Goal: Connect with others: Connect with others

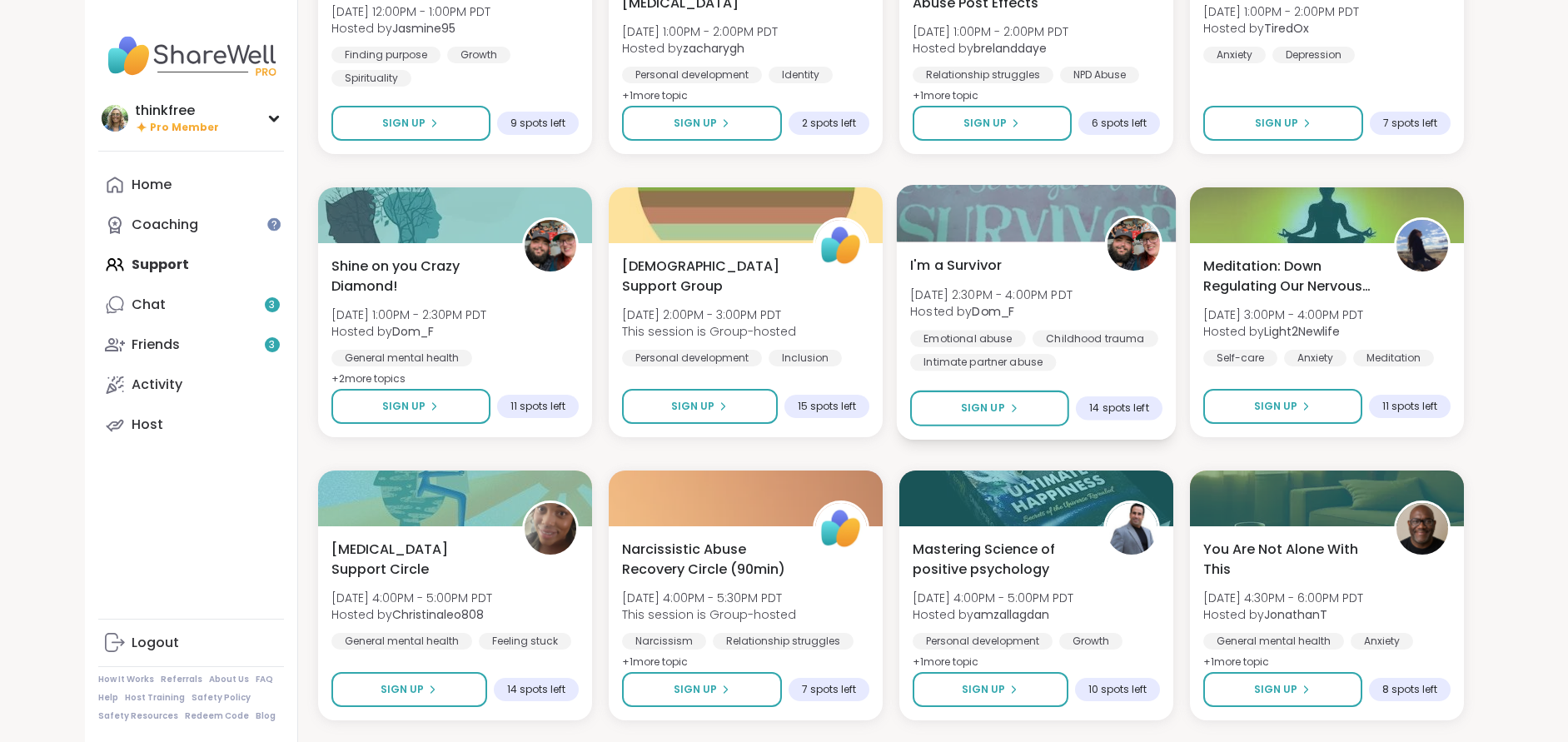
scroll to position [4046, 0]
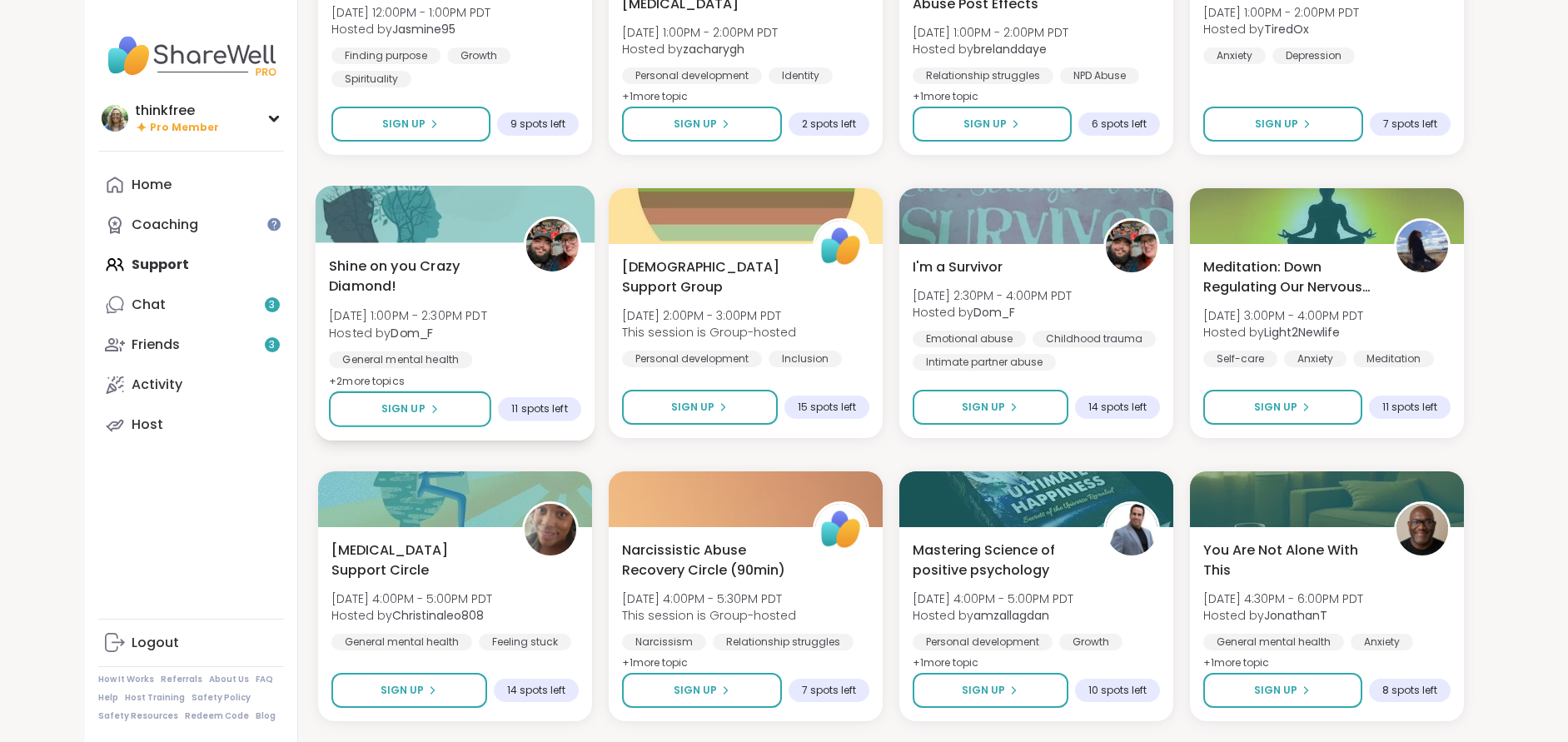
click at [376, 270] on span "Shine on you Crazy Diamond!" at bounding box center [416, 276] width 176 height 41
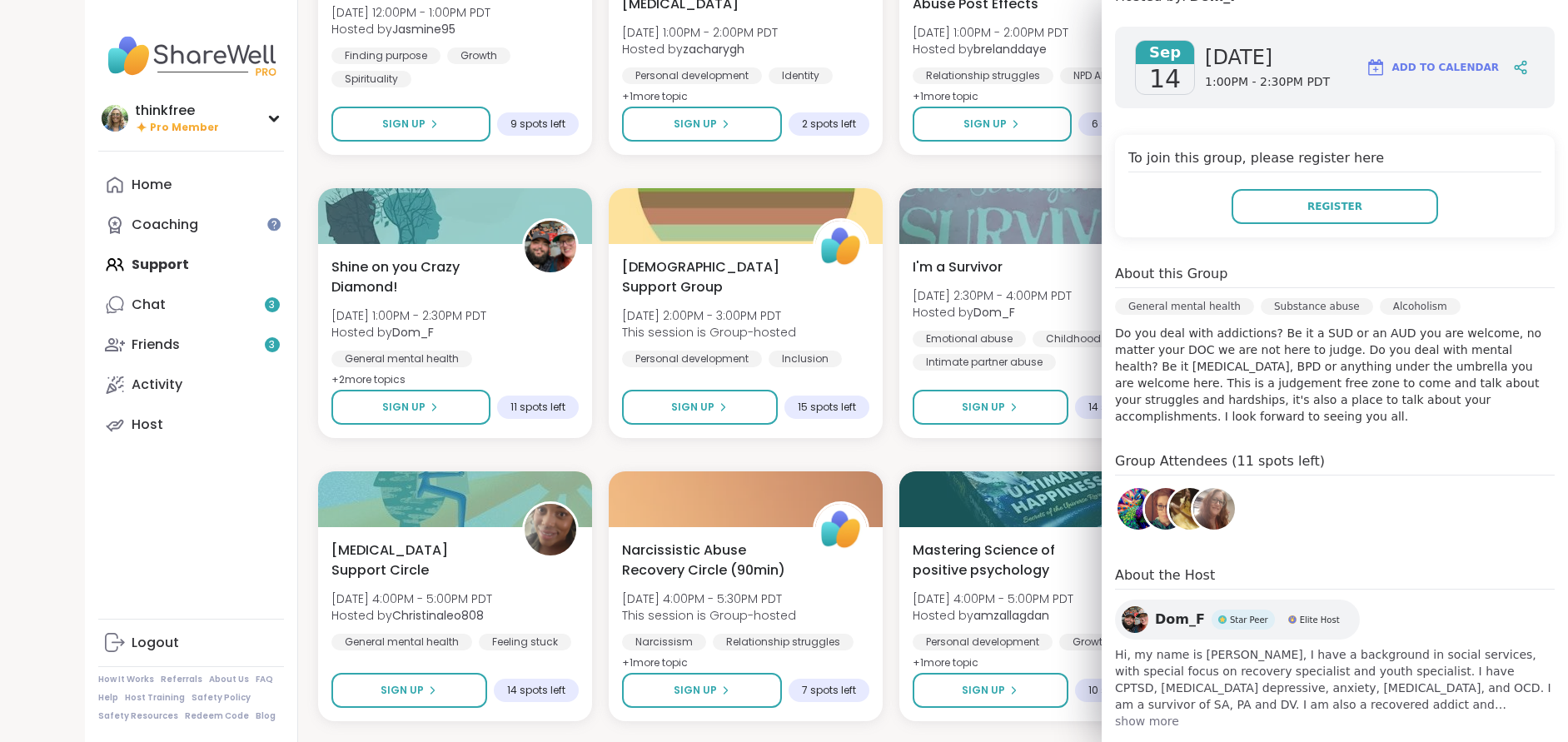
scroll to position [244, 0]
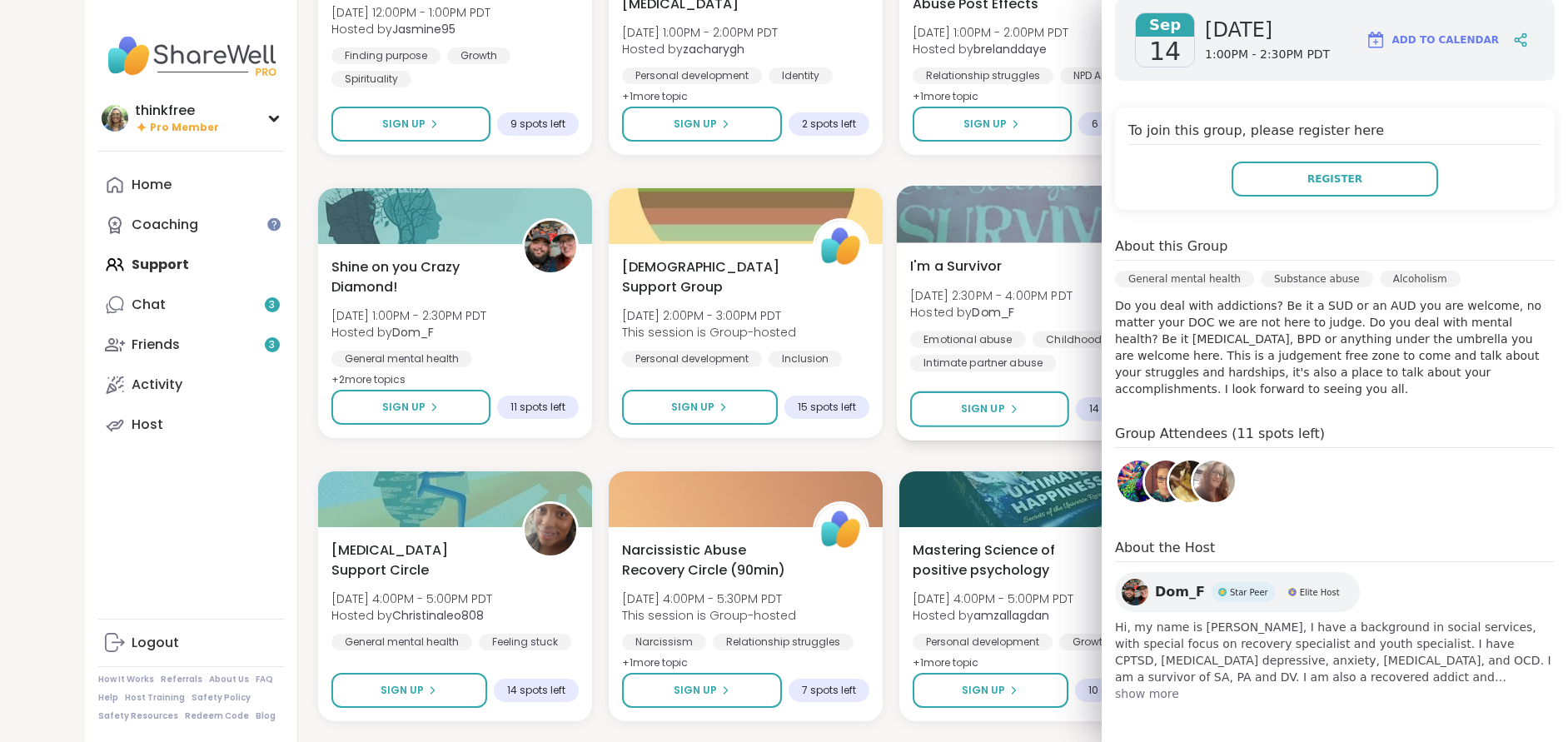
click at [970, 259] on span "I'm a Survivor" at bounding box center [956, 266] width 91 height 20
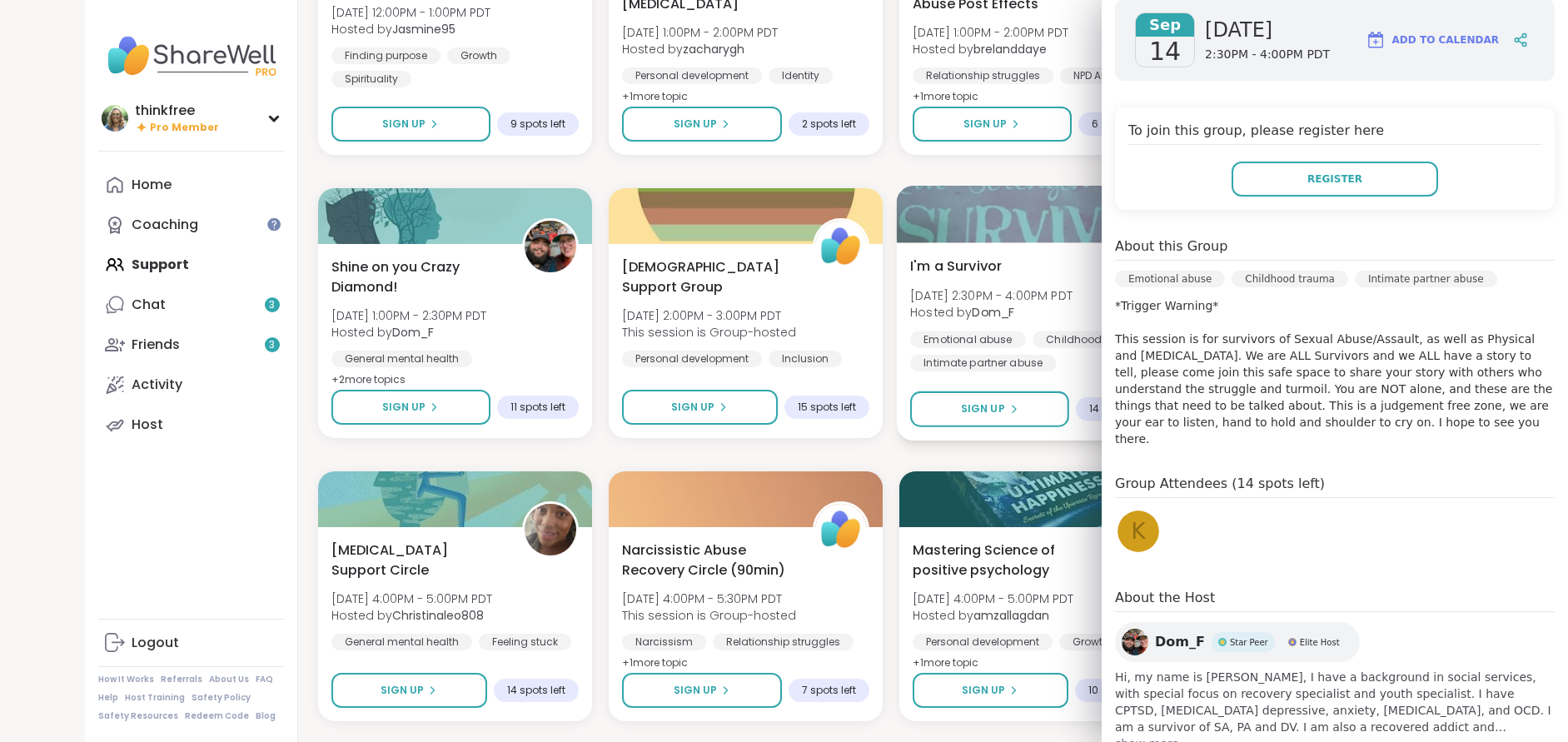
click at [967, 266] on span "I'm a Survivor" at bounding box center [956, 266] width 91 height 20
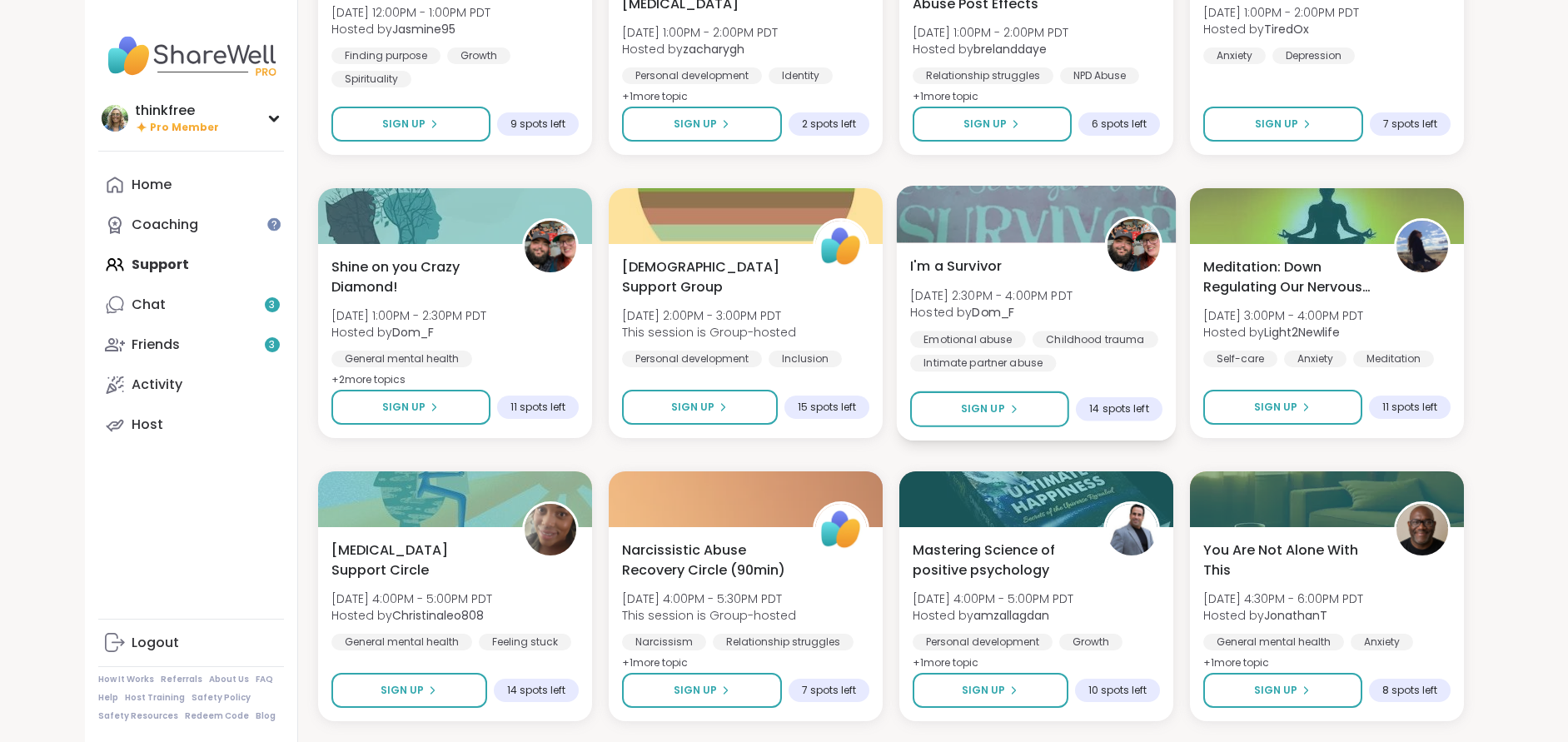
click at [967, 266] on span "I'm a Survivor" at bounding box center [956, 266] width 91 height 20
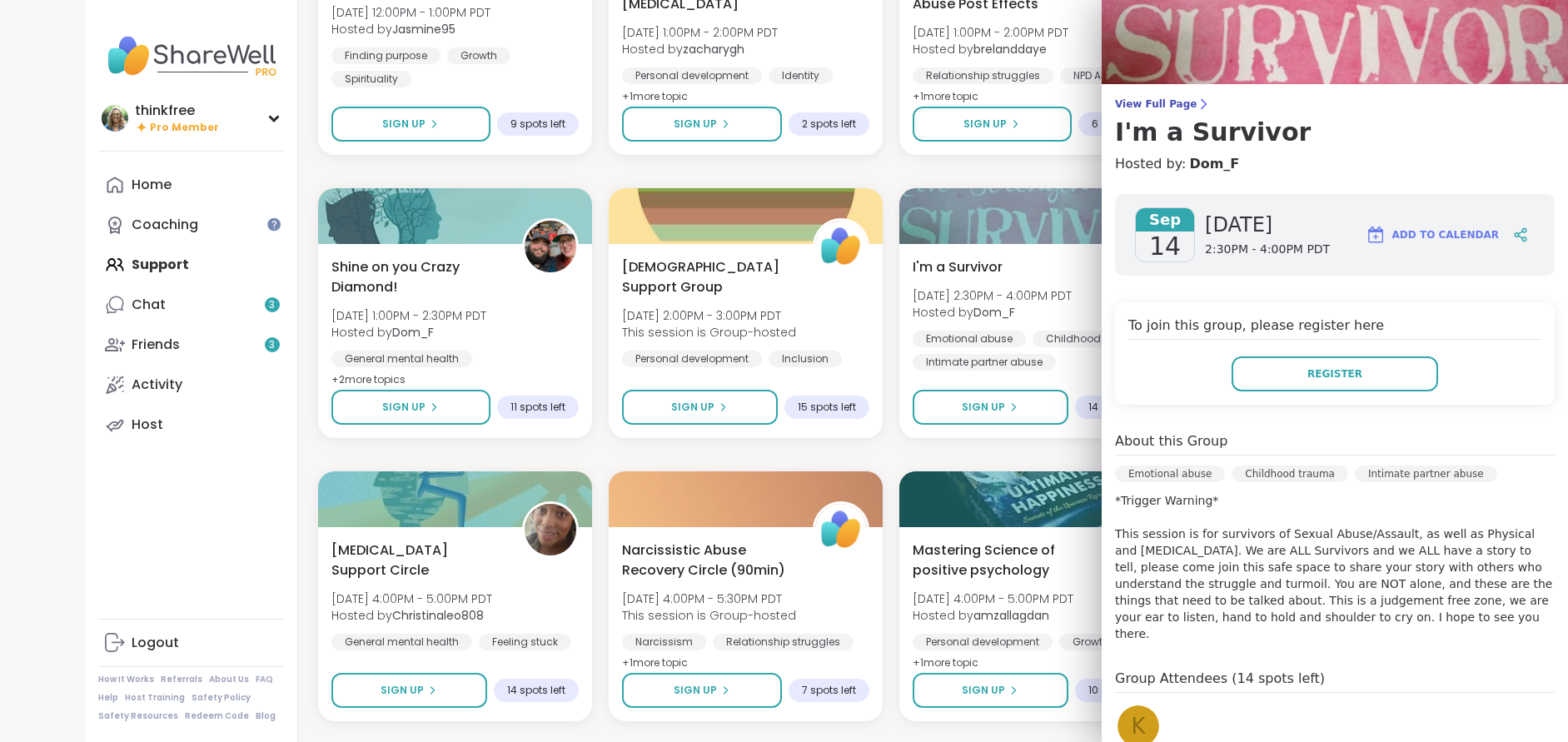
scroll to position [0, 0]
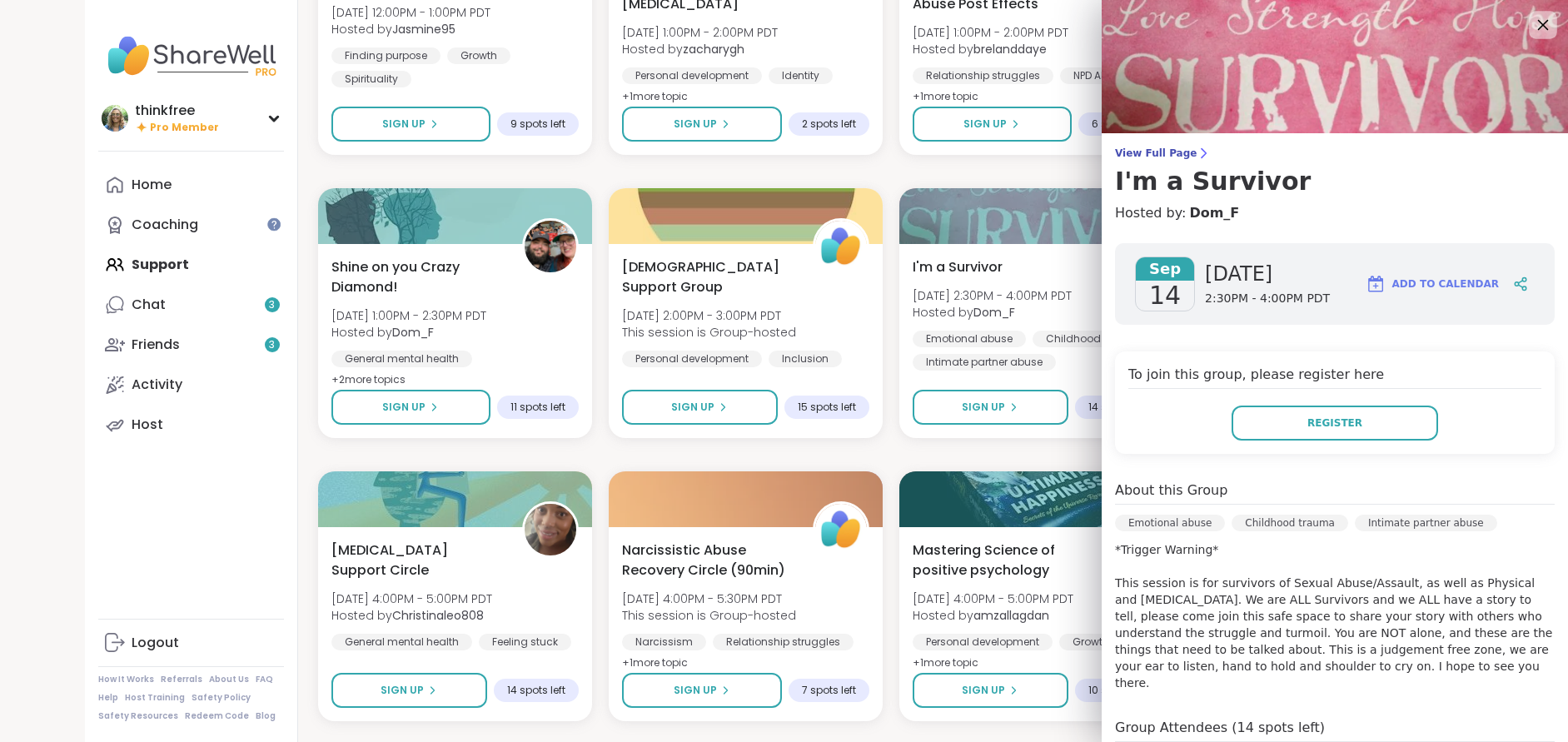
click at [1539, 21] on icon at bounding box center [1543, 26] width 11 height 11
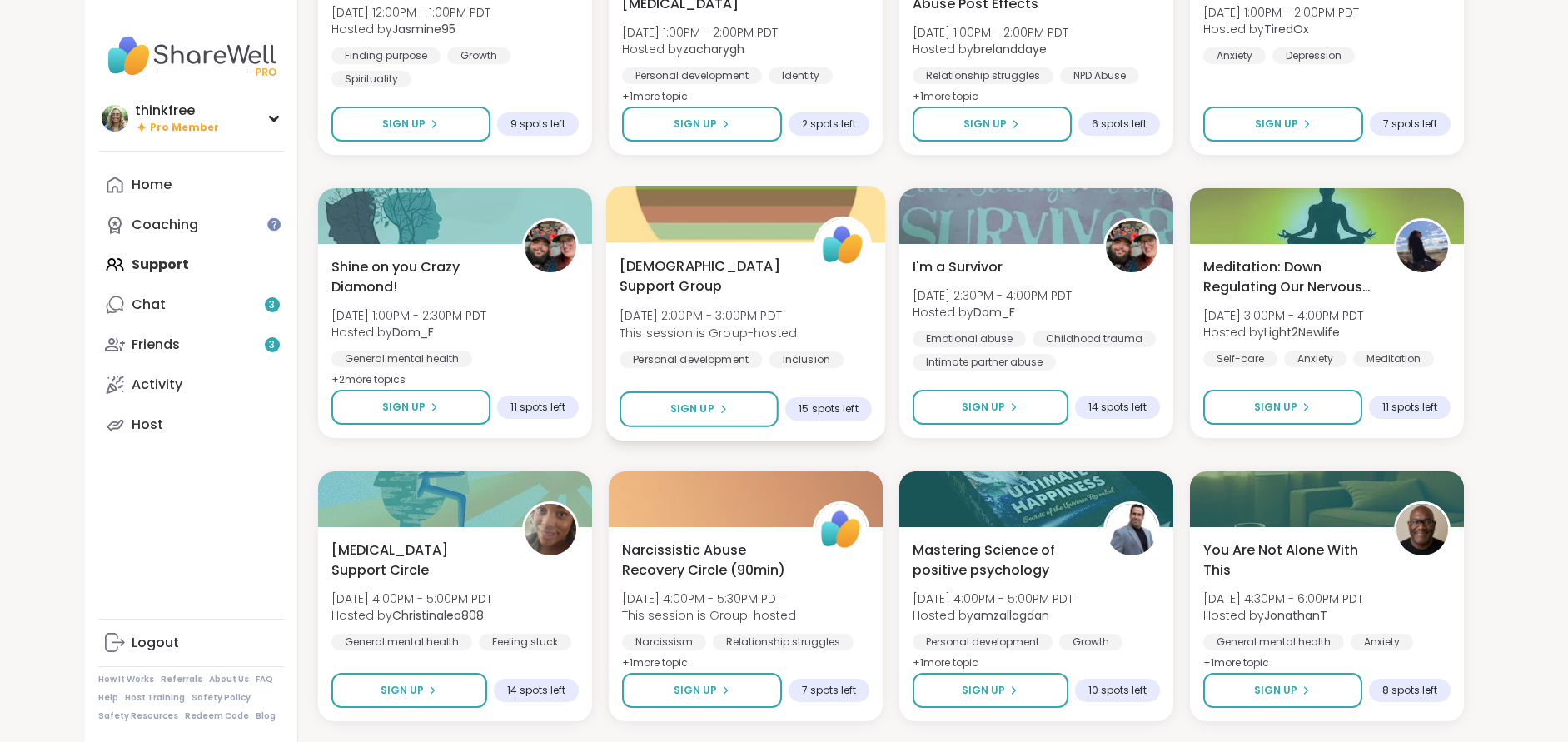
click at [741, 269] on span "[DEMOGRAPHIC_DATA] Support Group" at bounding box center [707, 276] width 176 height 41
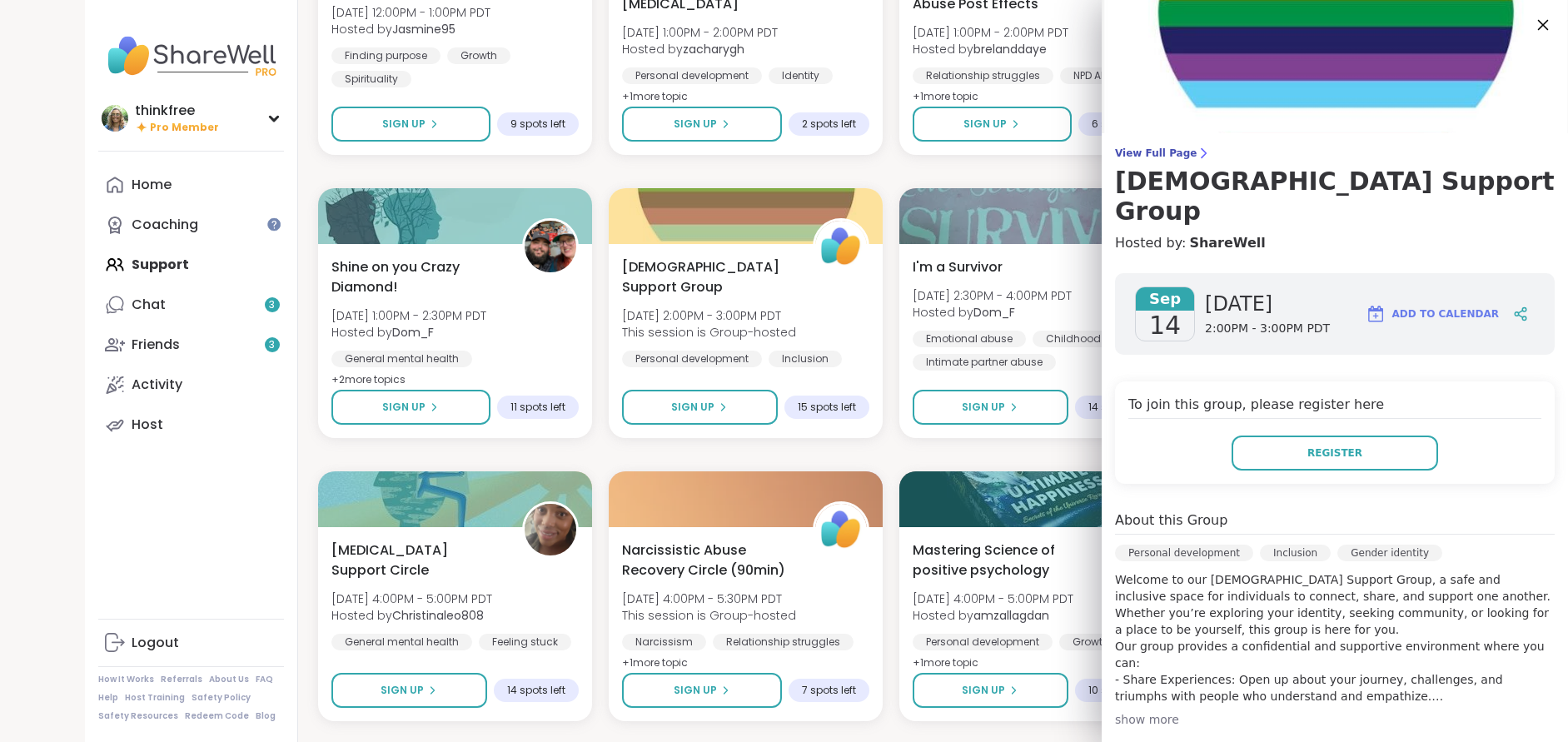
click at [1540, 20] on icon at bounding box center [1542, 25] width 21 height 21
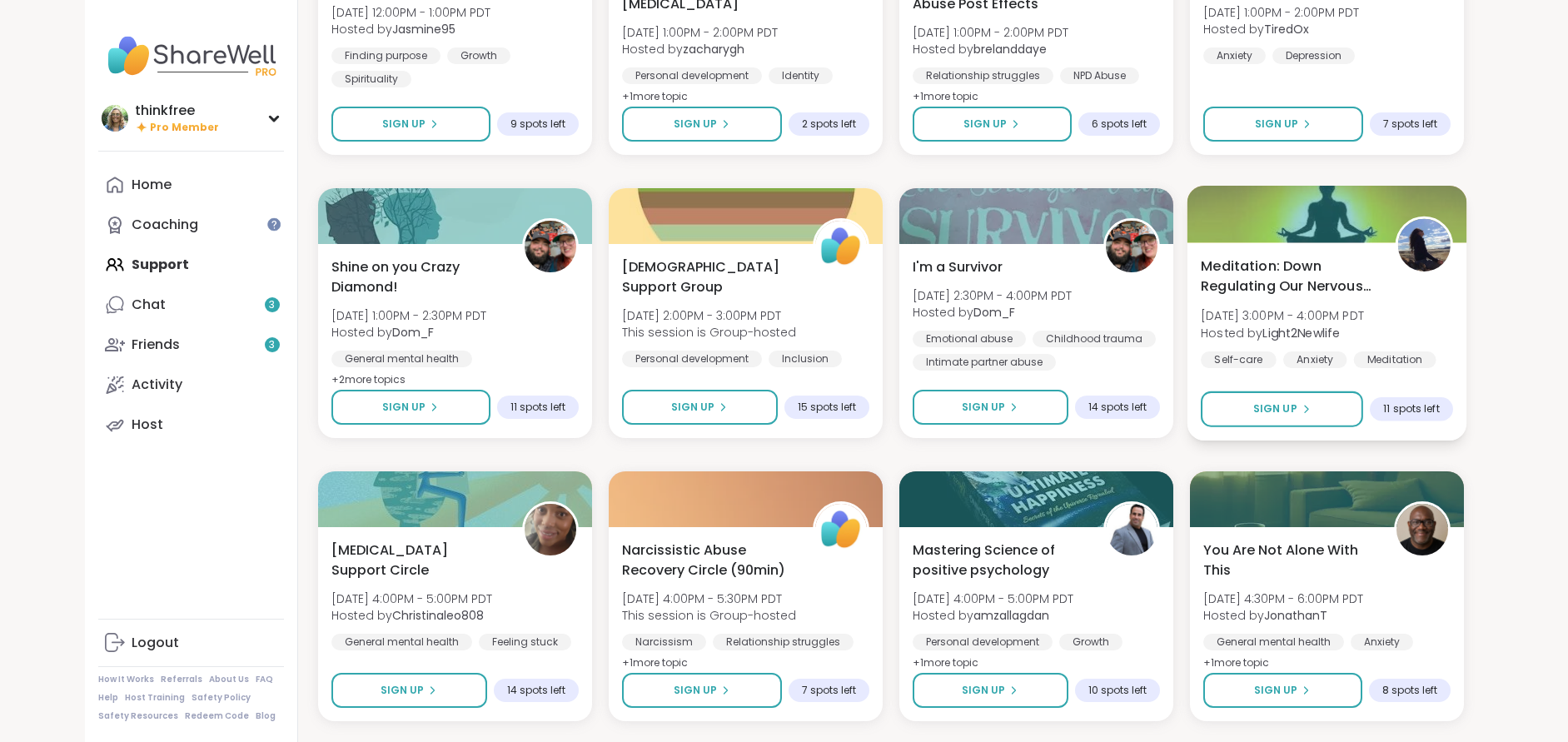
click at [1249, 274] on span "Meditation: Down Regulating Our Nervous System" at bounding box center [1289, 276] width 176 height 41
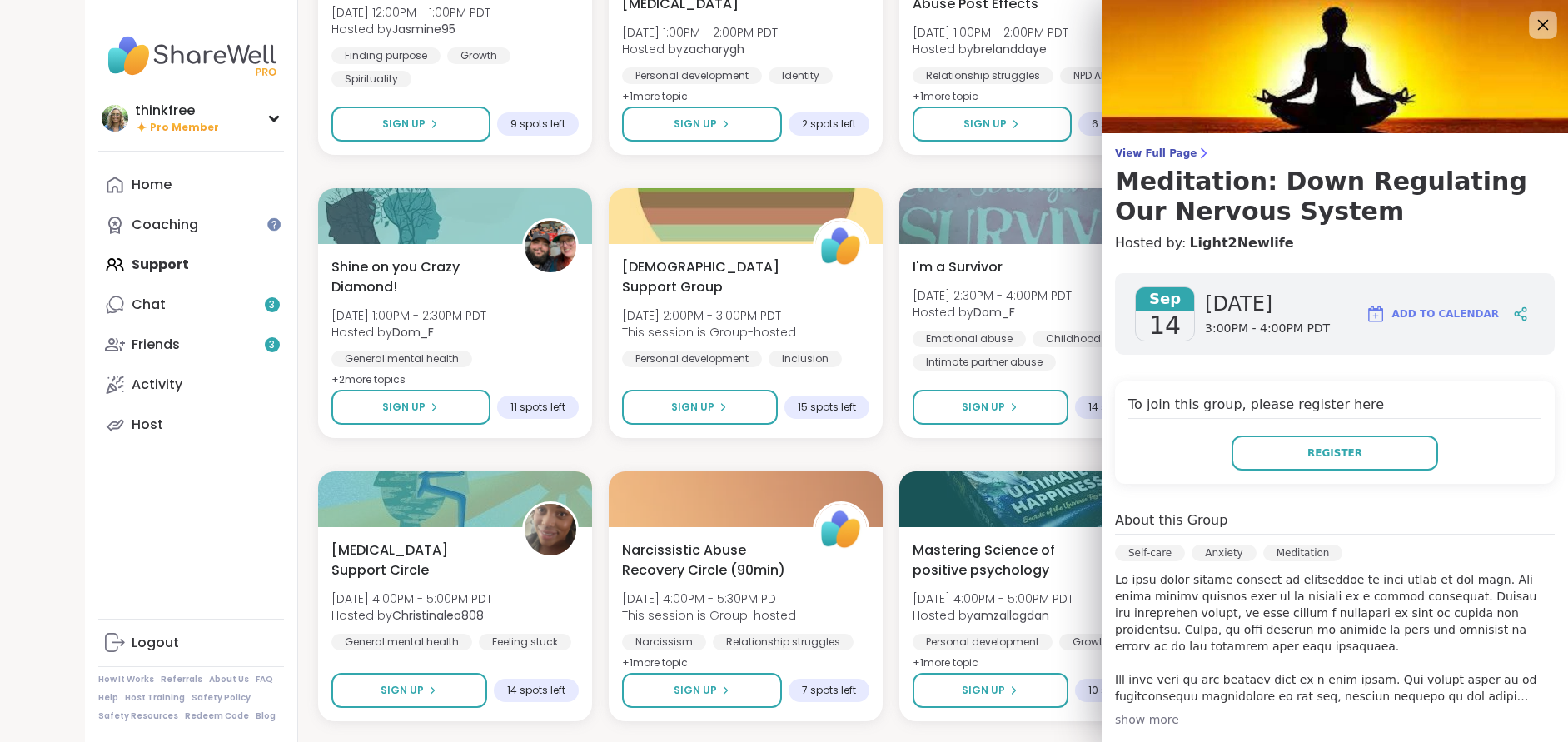
click at [1543, 16] on icon at bounding box center [1542, 25] width 21 height 21
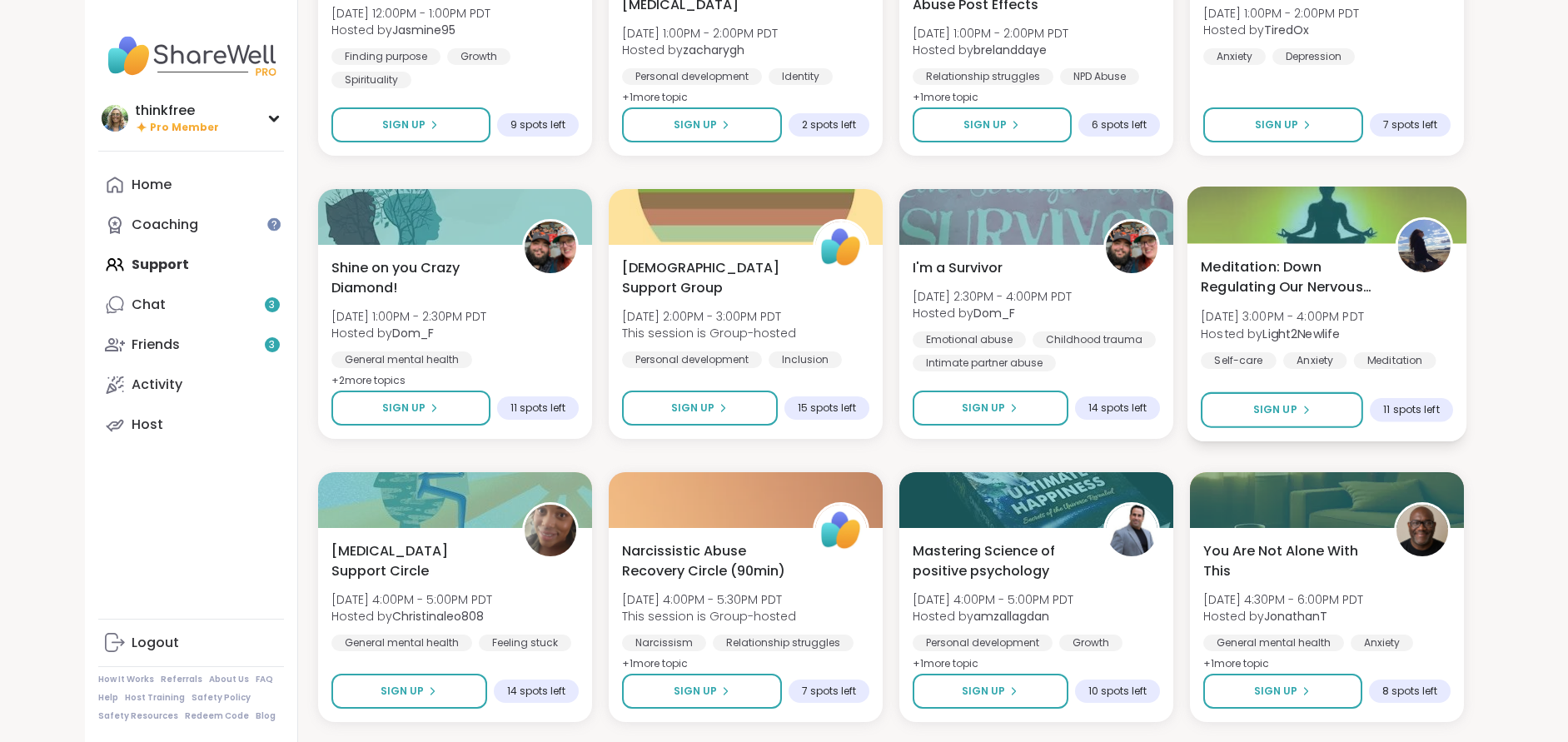
scroll to position [4039, 0]
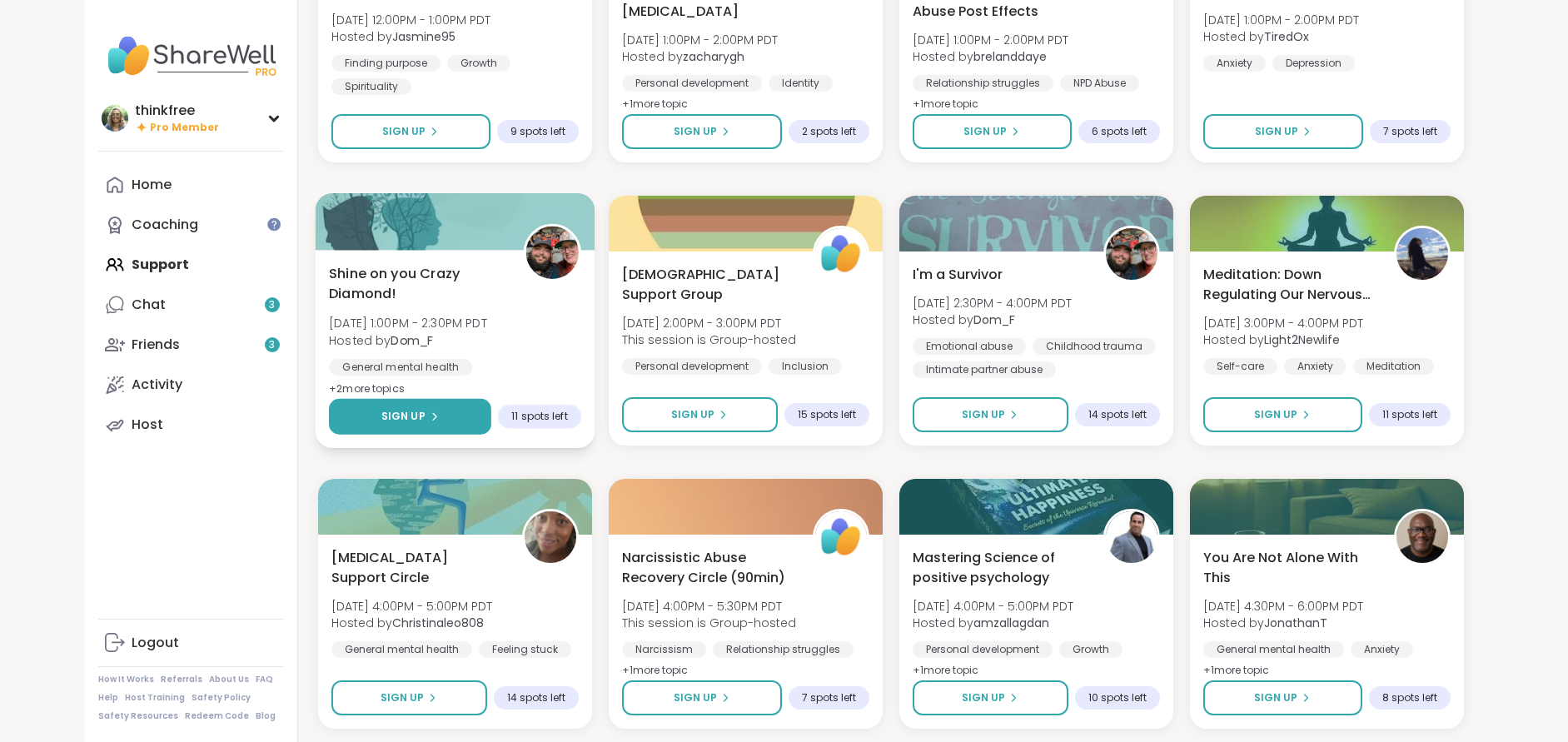
click at [405, 413] on span "Sign Up" at bounding box center [402, 416] width 44 height 15
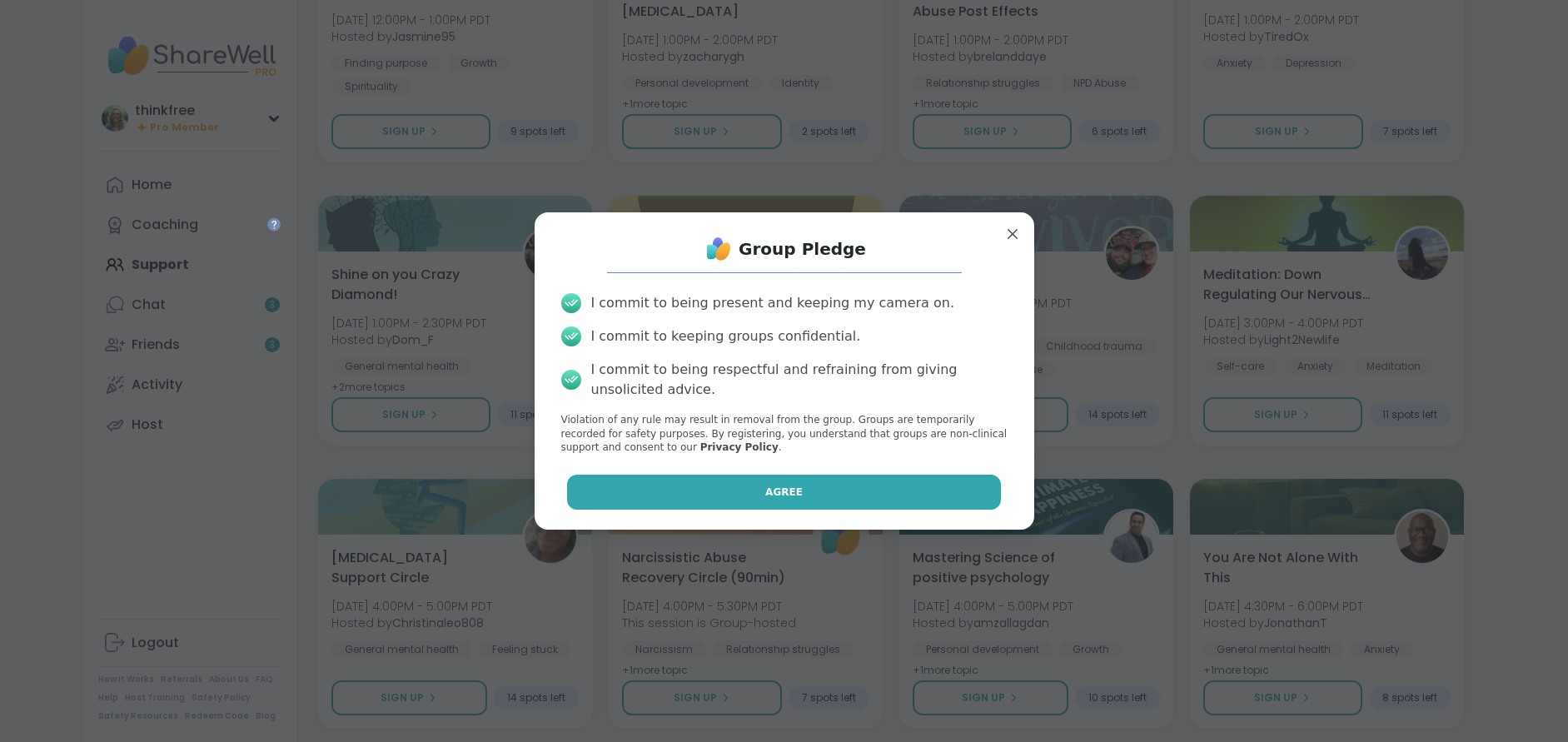
click at [824, 492] on button "Agree" at bounding box center [783, 492] width 434 height 35
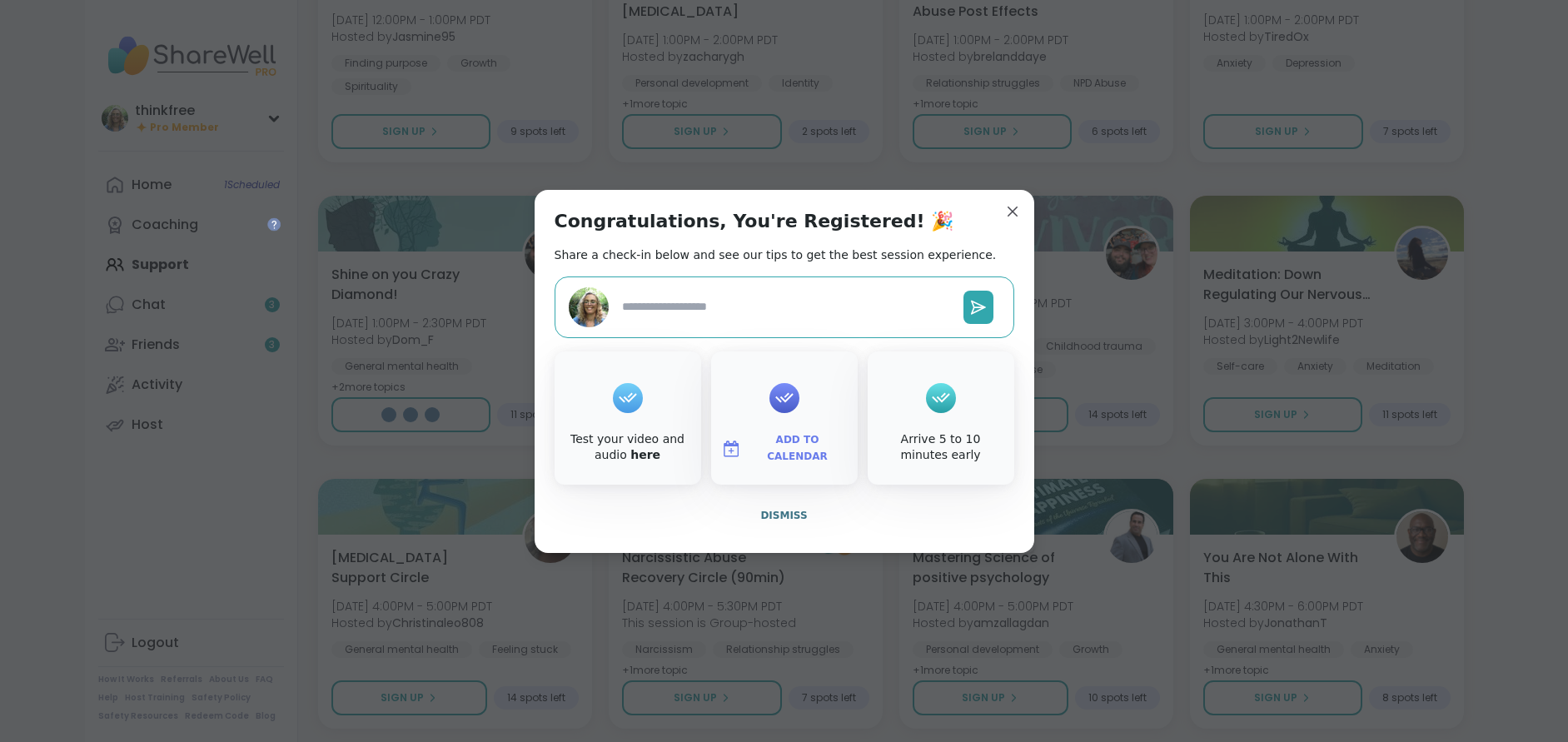
type textarea "*"
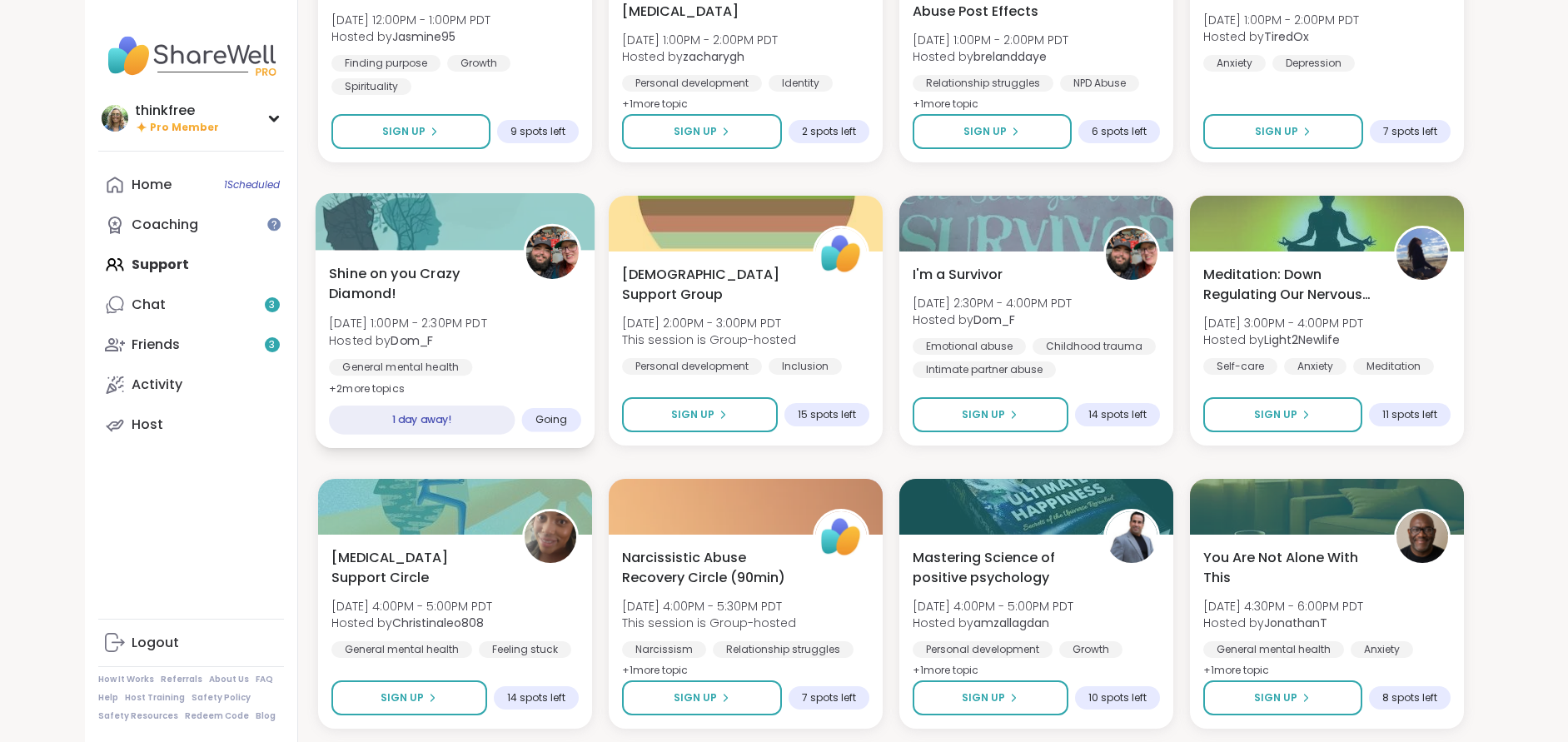
click at [393, 283] on span "Shine on you Crazy Diamond!" at bounding box center [416, 283] width 176 height 41
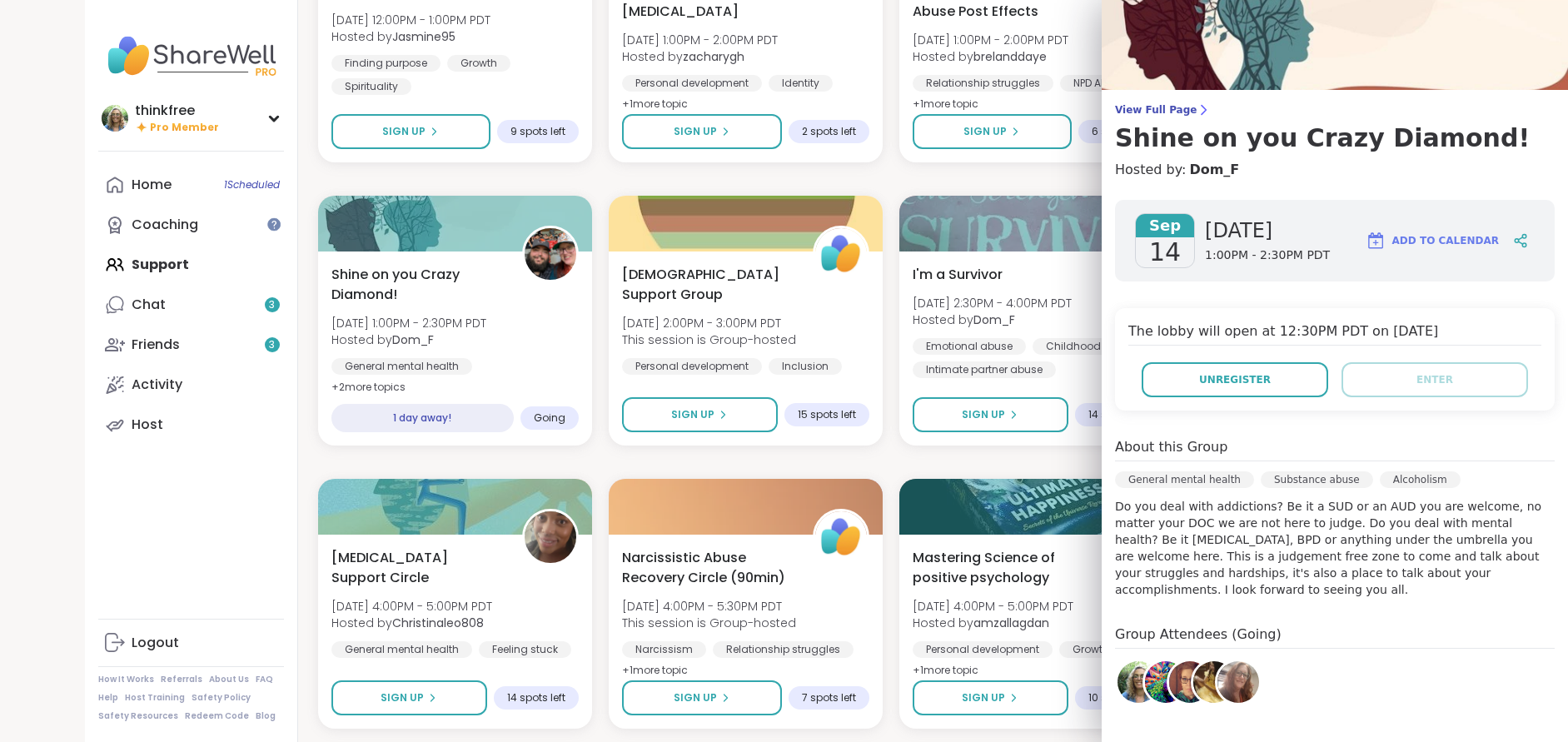
scroll to position [63, 0]
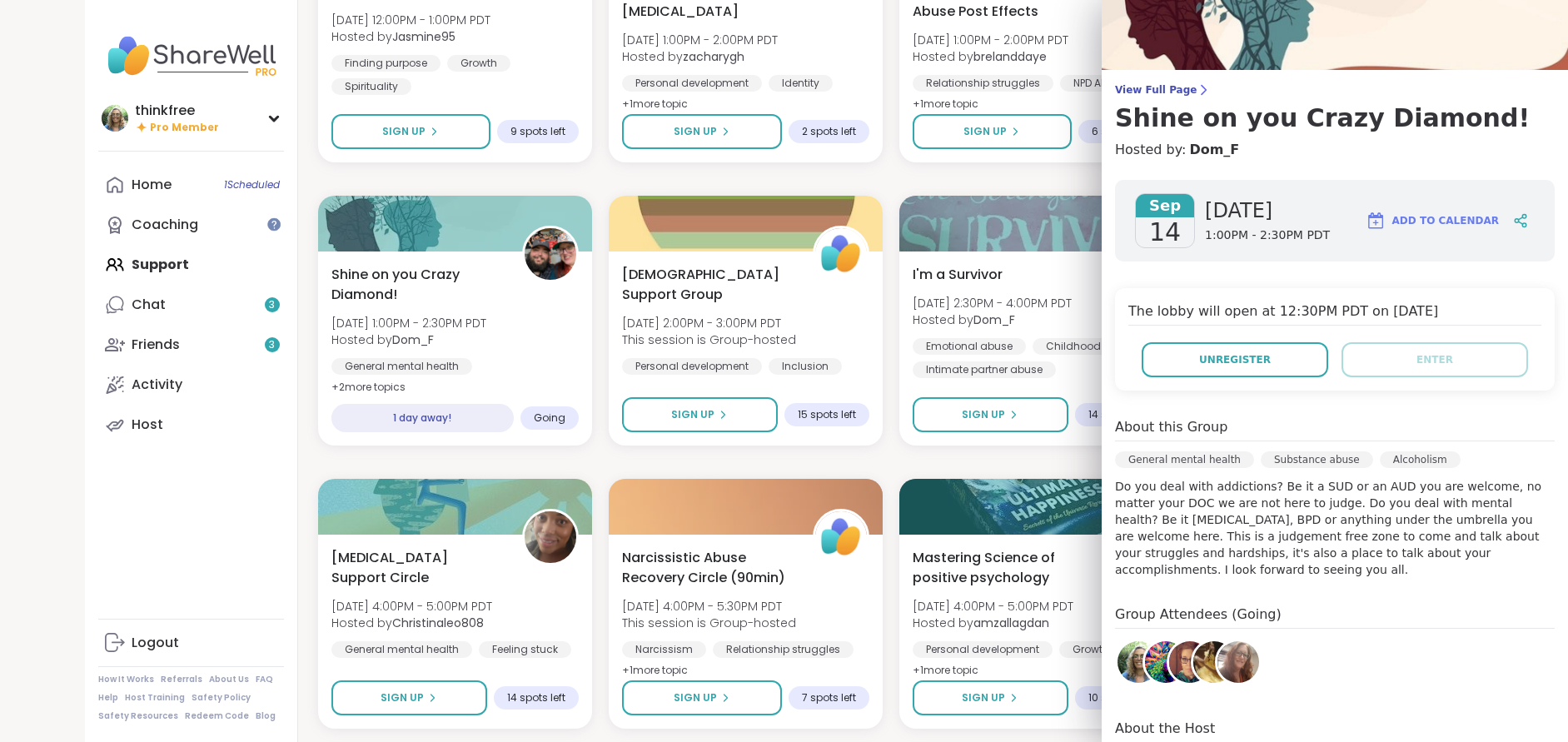
click at [1233, 655] on img at bounding box center [1239, 663] width 42 height 42
click at [1180, 663] on img at bounding box center [1190, 663] width 42 height 42
click at [1153, 662] on img at bounding box center [1166, 663] width 42 height 42
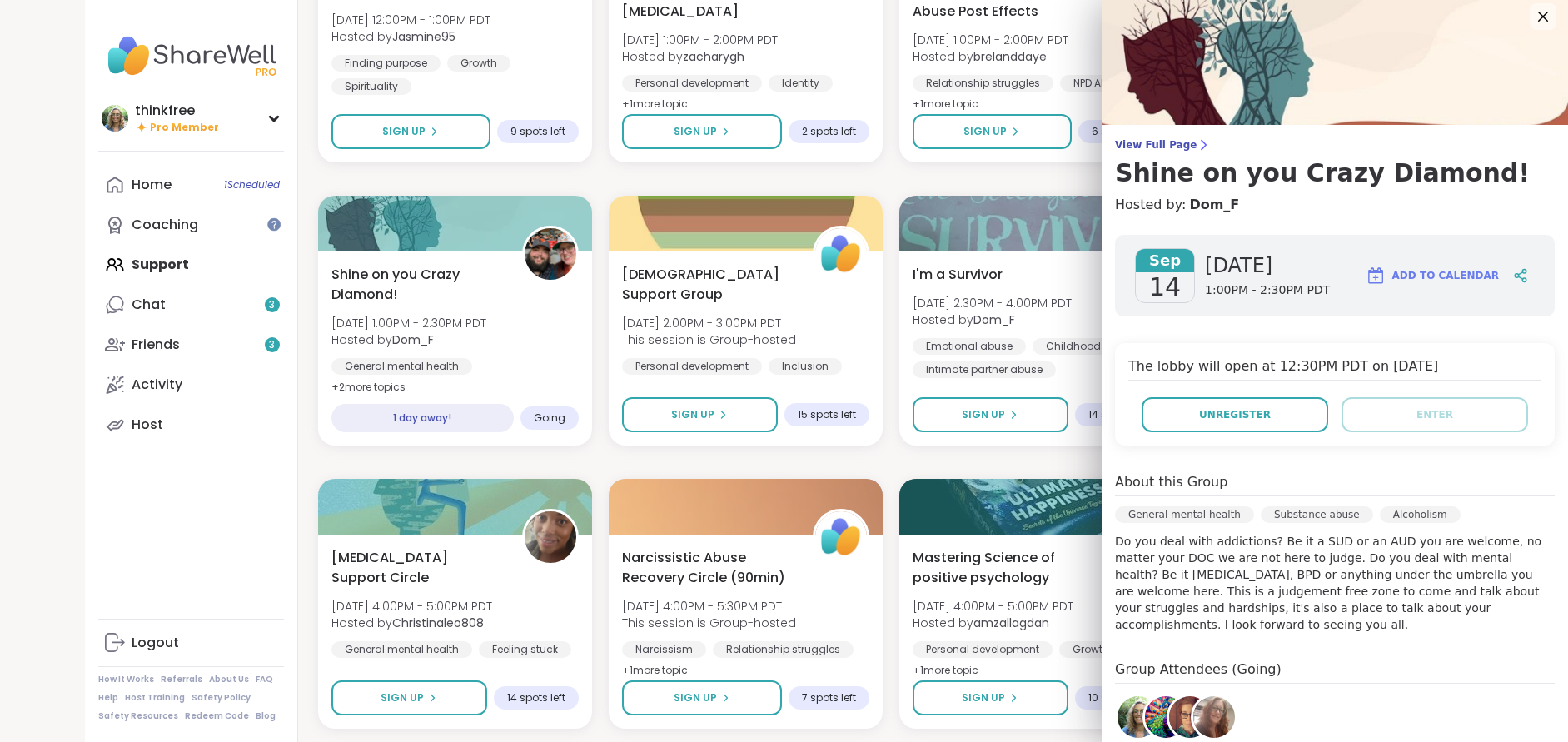
scroll to position [0, 0]
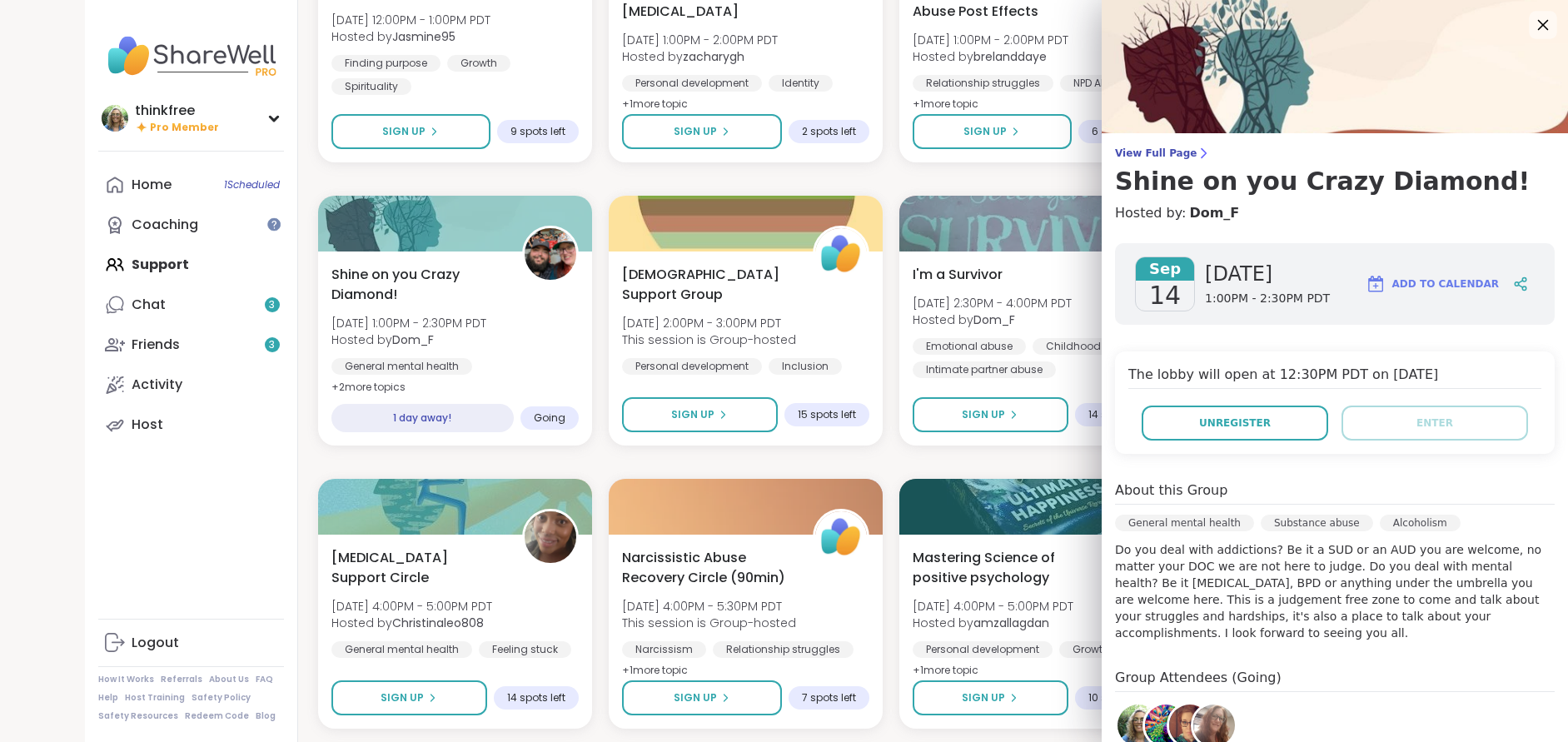
click at [1538, 25] on icon at bounding box center [1542, 25] width 21 height 21
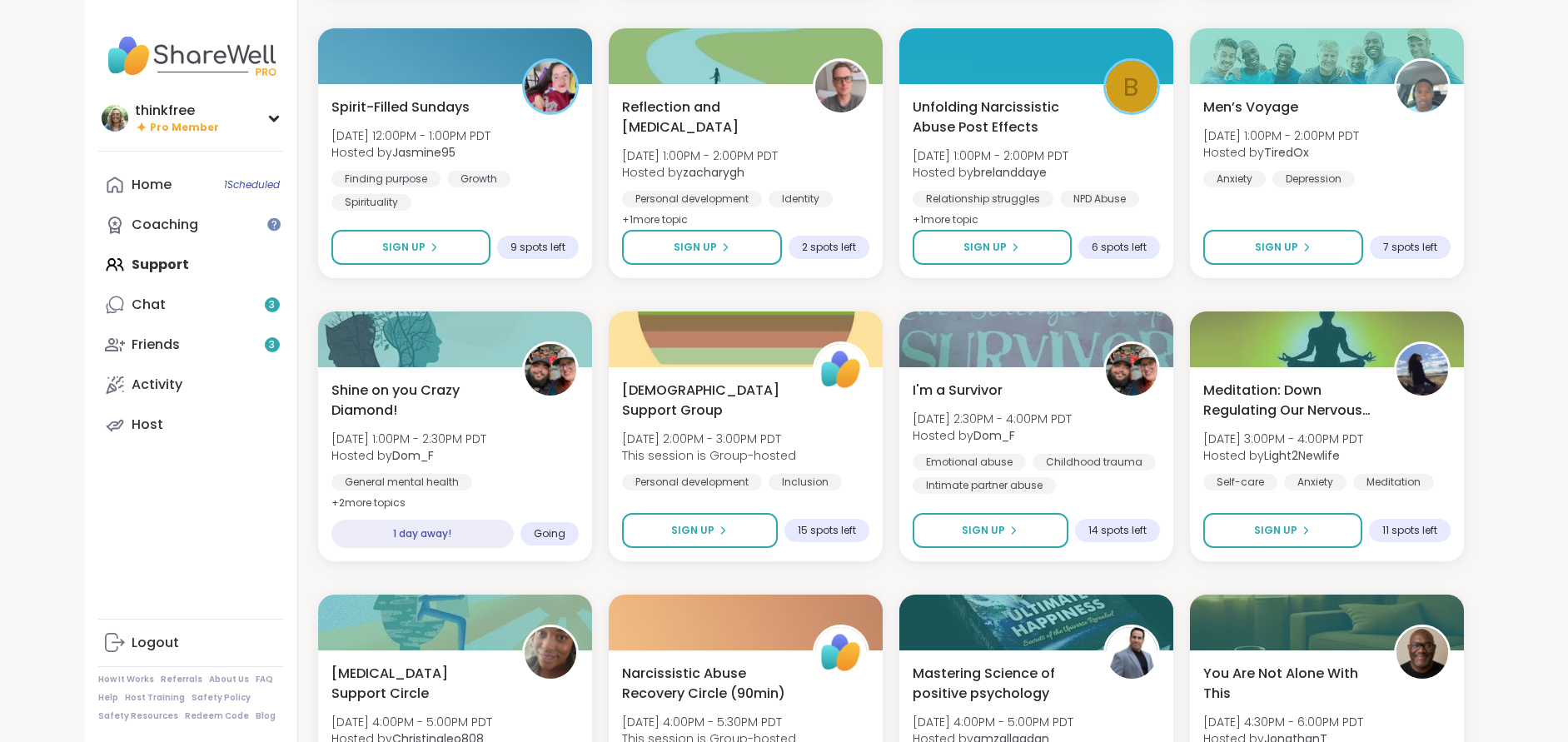
scroll to position [3910, 0]
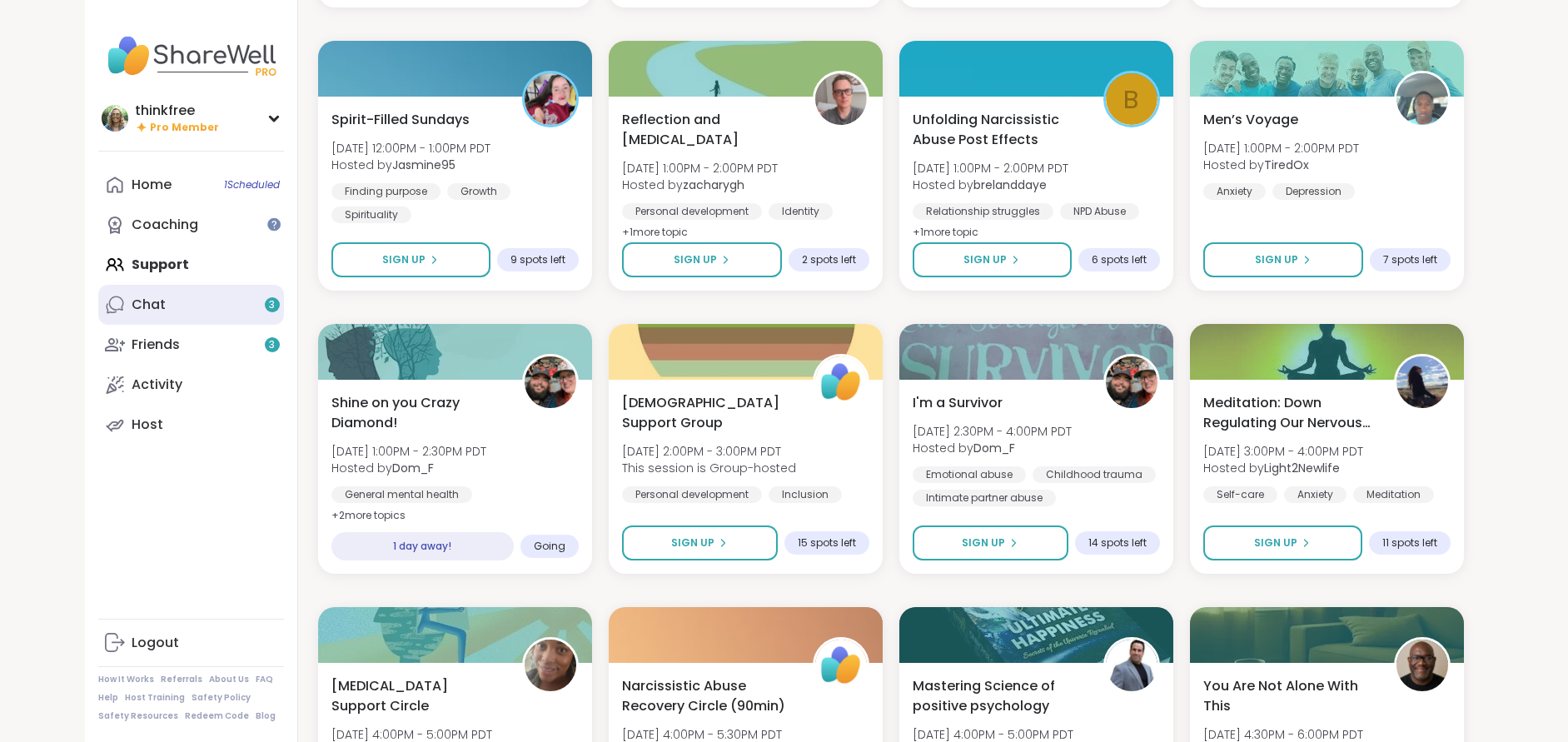
click at [204, 302] on link "Chat 3" at bounding box center [192, 305] width 186 height 40
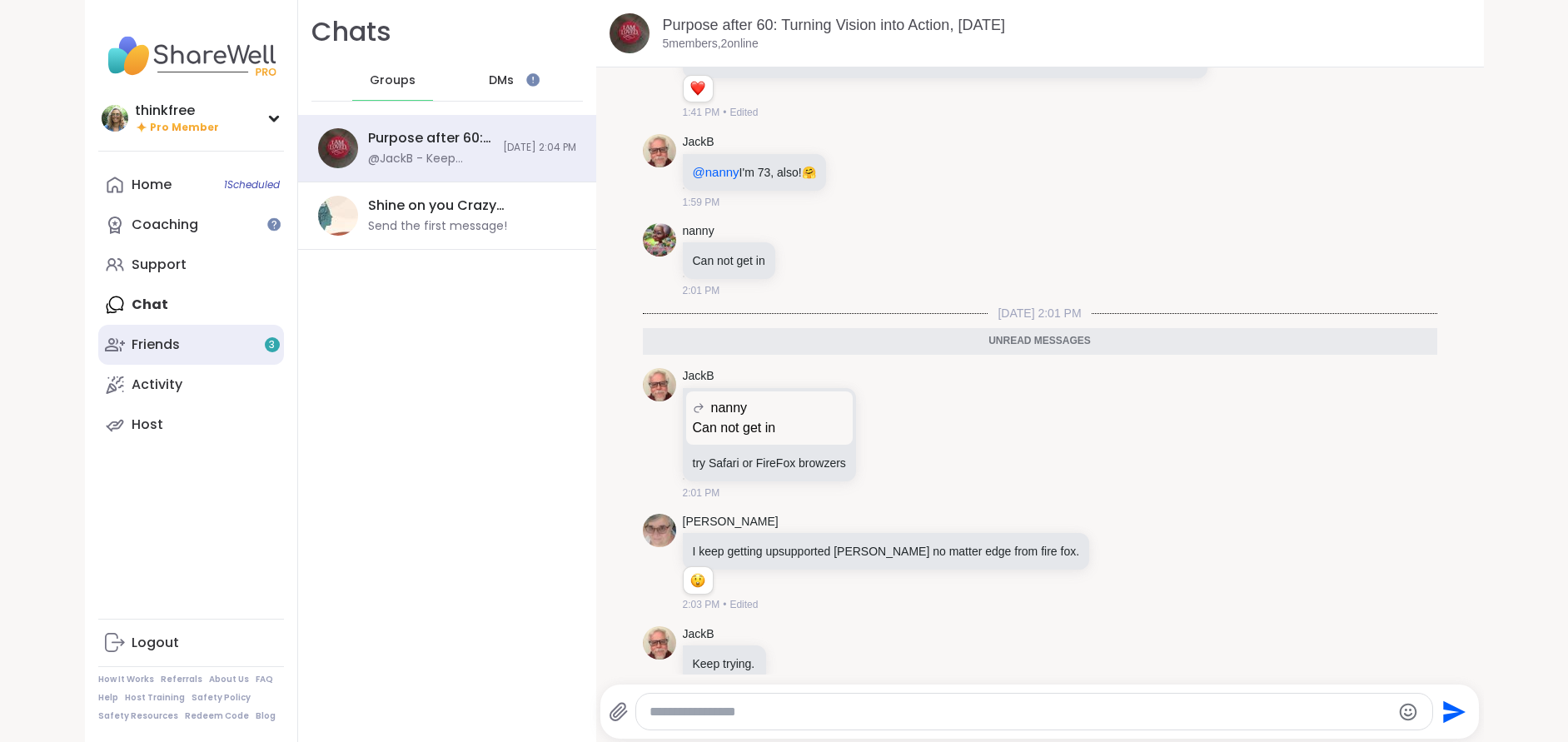
click at [196, 352] on link "Friends 3" at bounding box center [192, 345] width 186 height 40
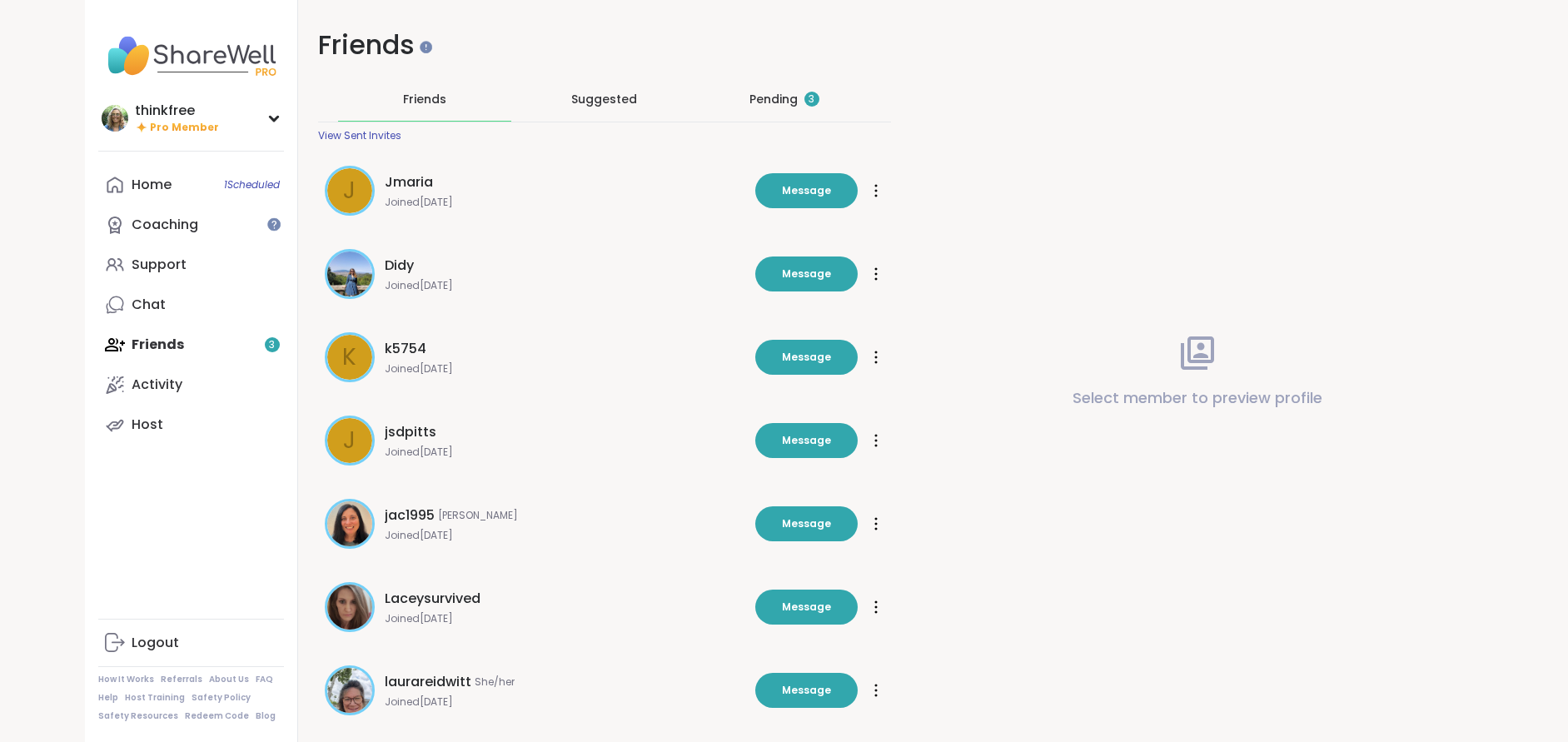
click at [791, 97] on div "Pending 3" at bounding box center [784, 99] width 70 height 16
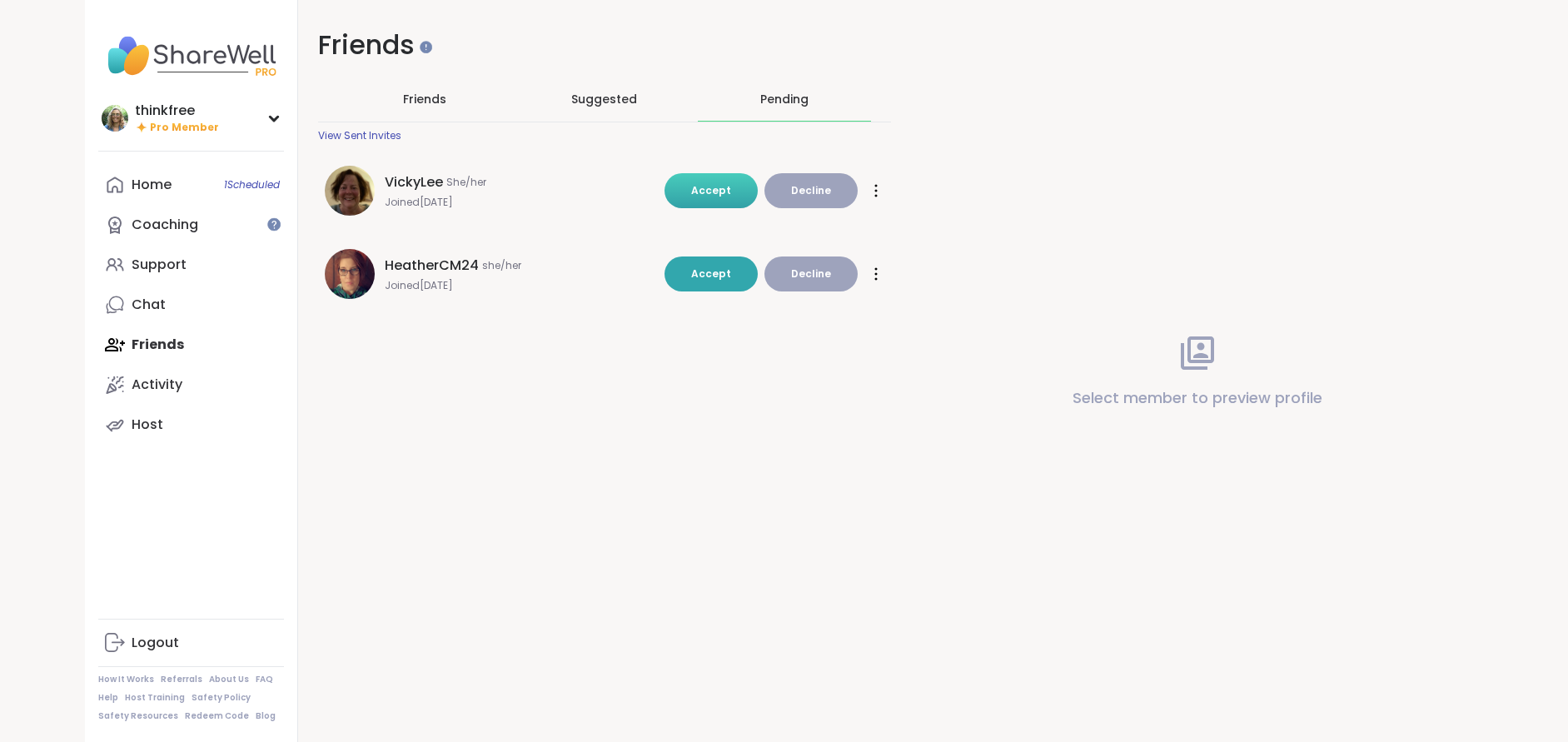
click at [723, 187] on span "Accept" at bounding box center [711, 191] width 40 height 15
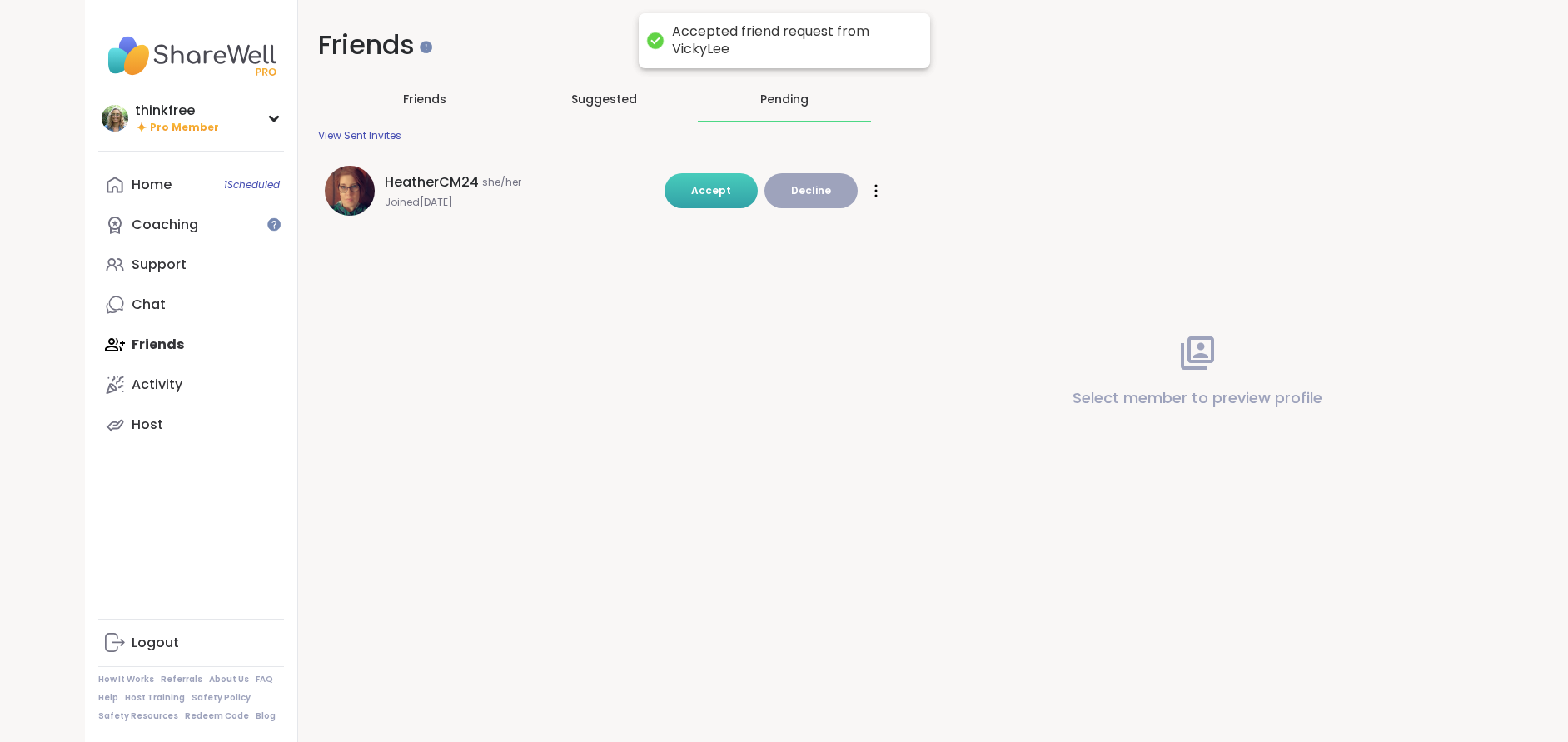
click at [720, 194] on span "Accept" at bounding box center [711, 191] width 40 height 15
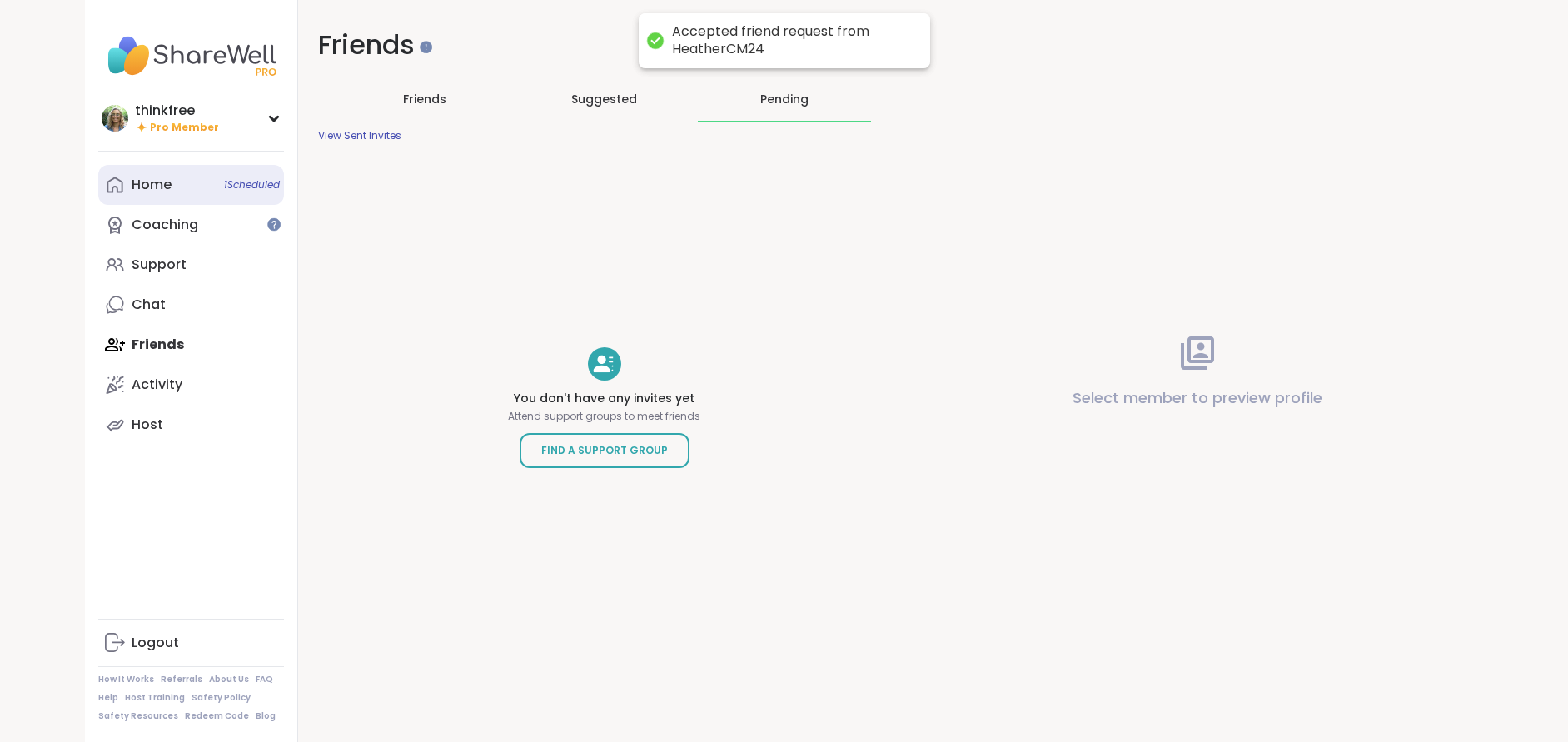
click at [165, 176] on div "Home 1 Scheduled" at bounding box center [152, 185] width 40 height 18
